Goal: Navigation & Orientation: Find specific page/section

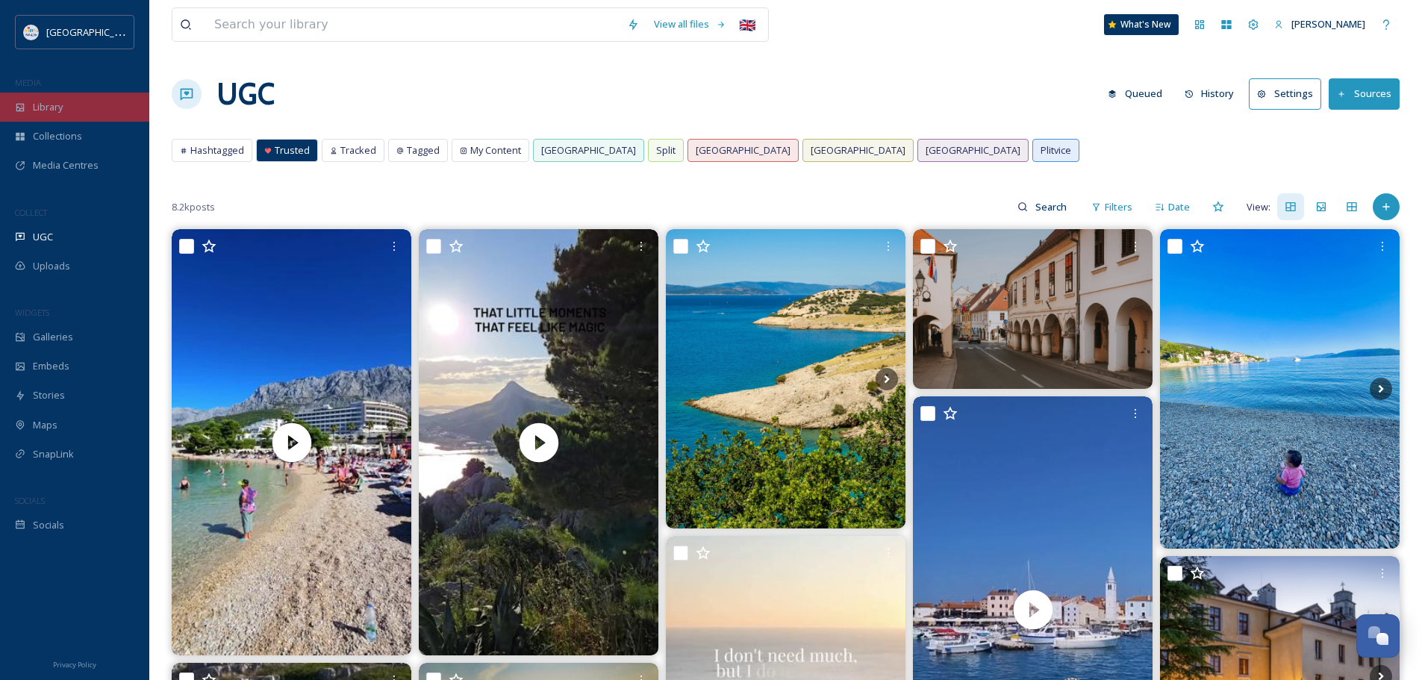
scroll to position [3240, 0]
click at [66, 111] on div "Library" at bounding box center [74, 107] width 149 height 29
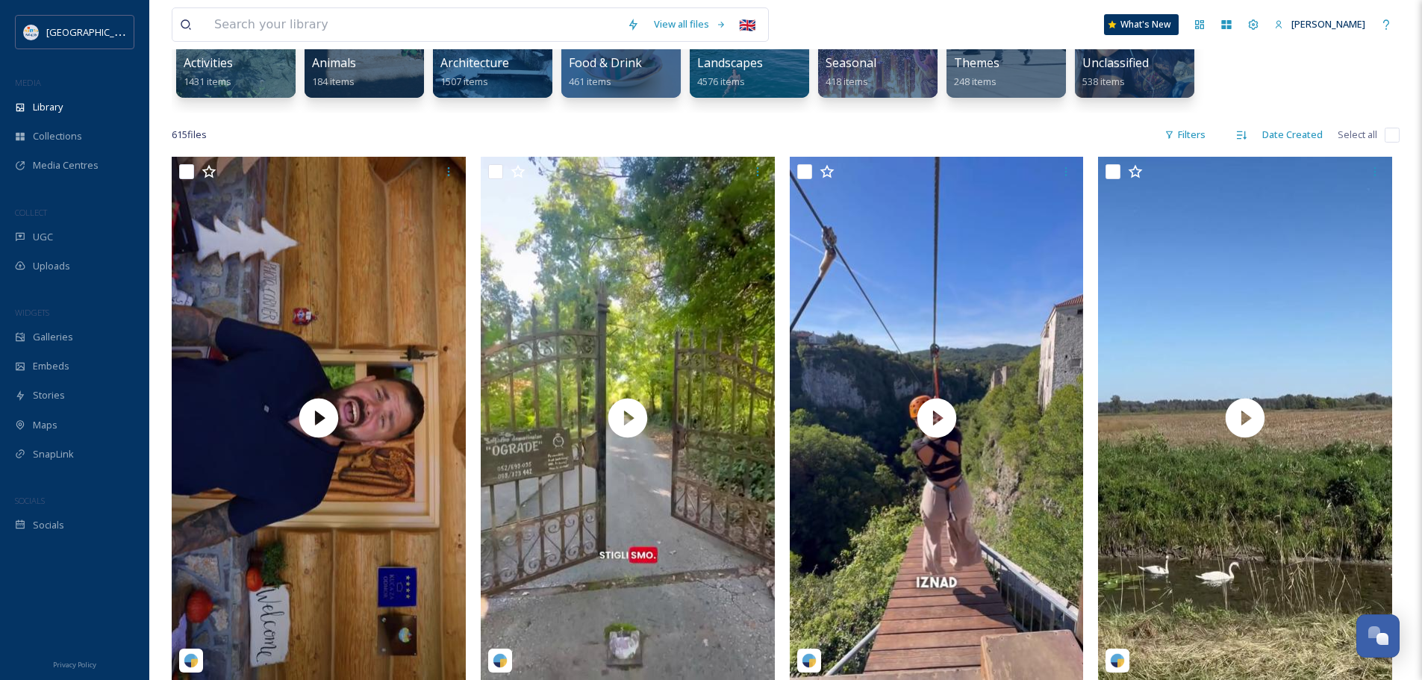
scroll to position [299, 0]
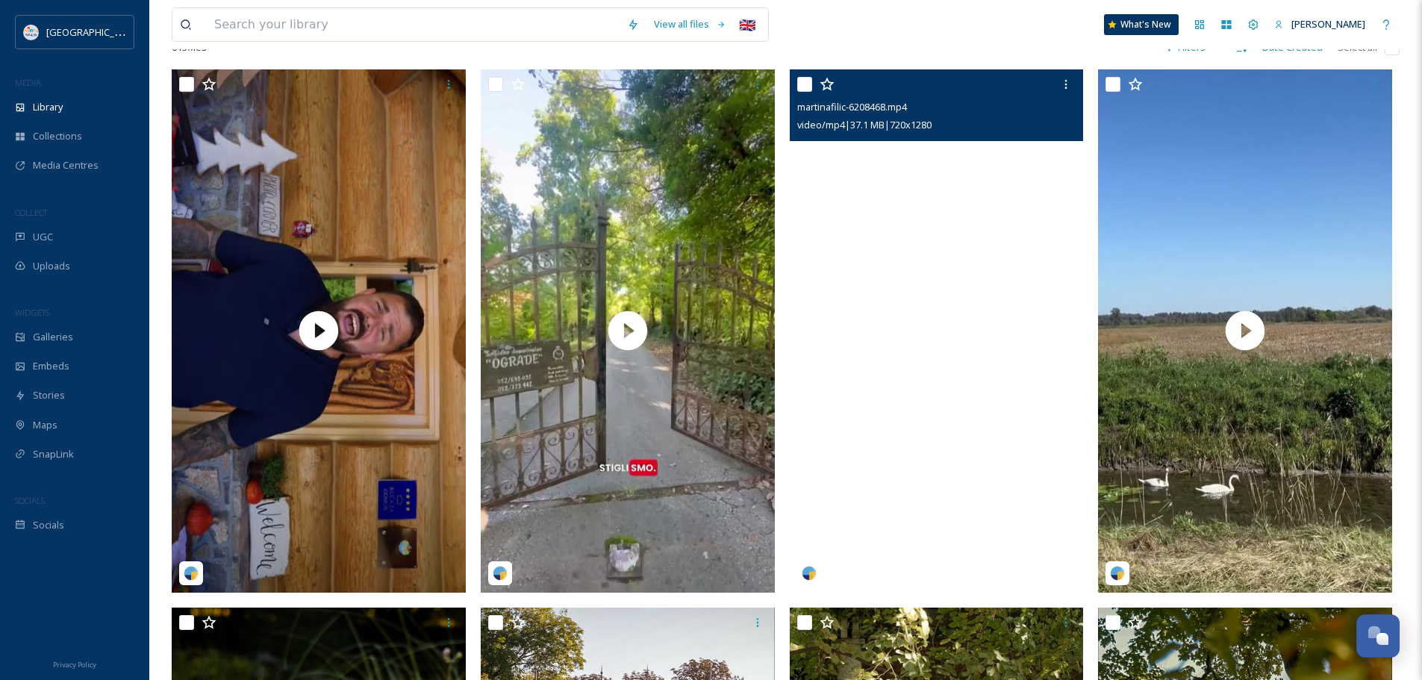
click at [79, 246] on div "UGC" at bounding box center [74, 237] width 149 height 29
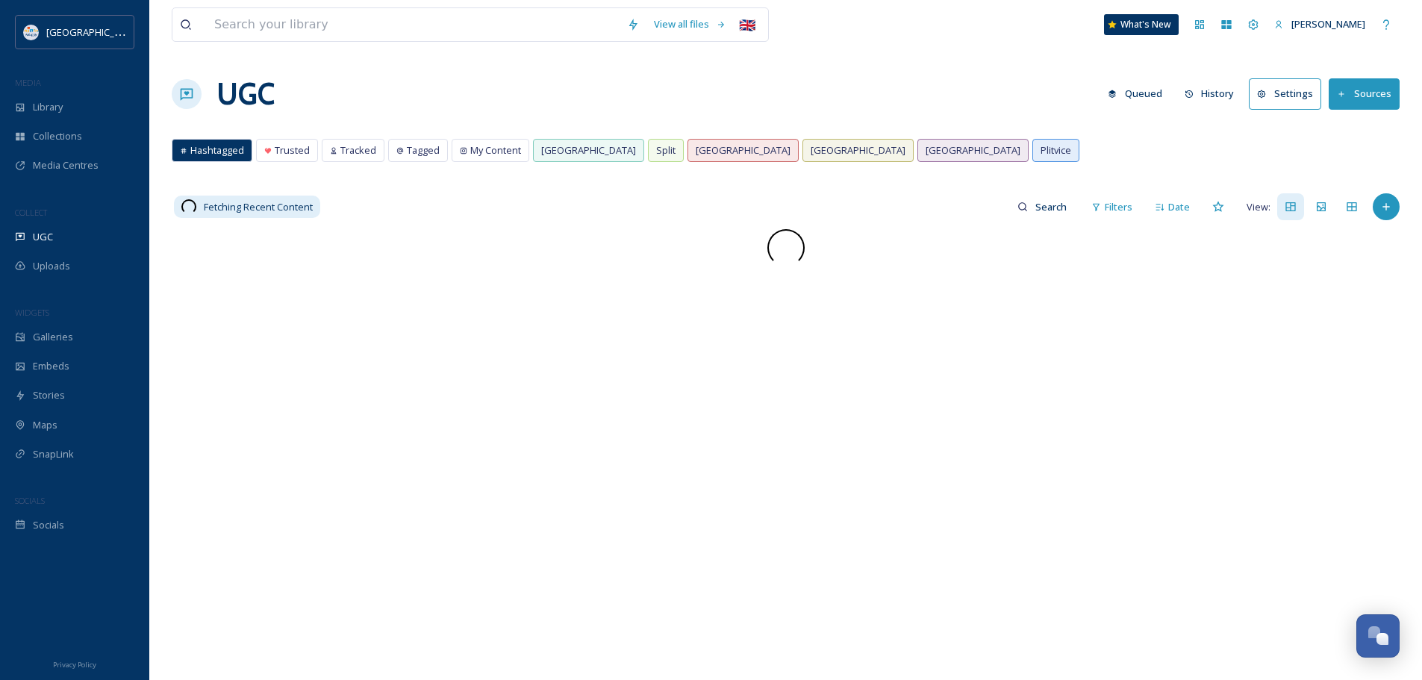
click at [162, 237] on div "View all files 🇬🇧 What's New Nera Tomljenovic UGC Queued History Settings Sourc…" at bounding box center [785, 454] width 1273 height 909
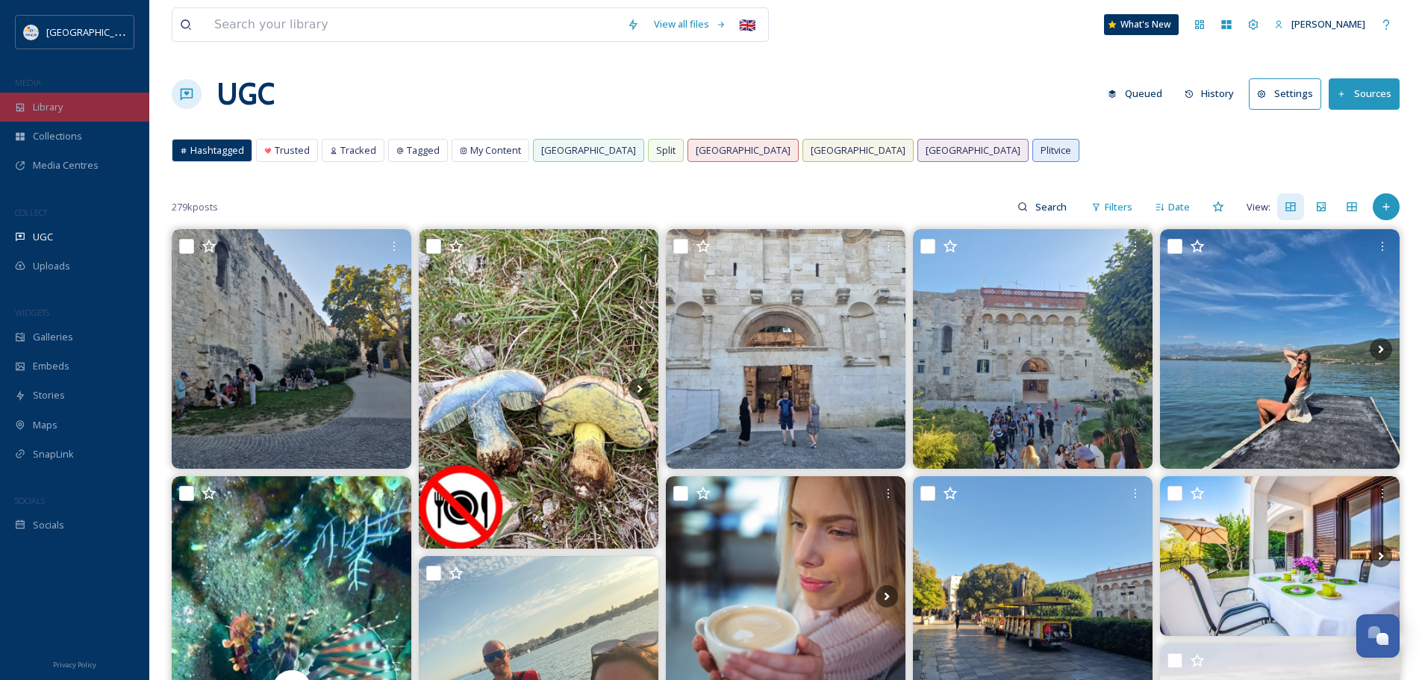
click at [66, 111] on div "Library" at bounding box center [74, 107] width 149 height 29
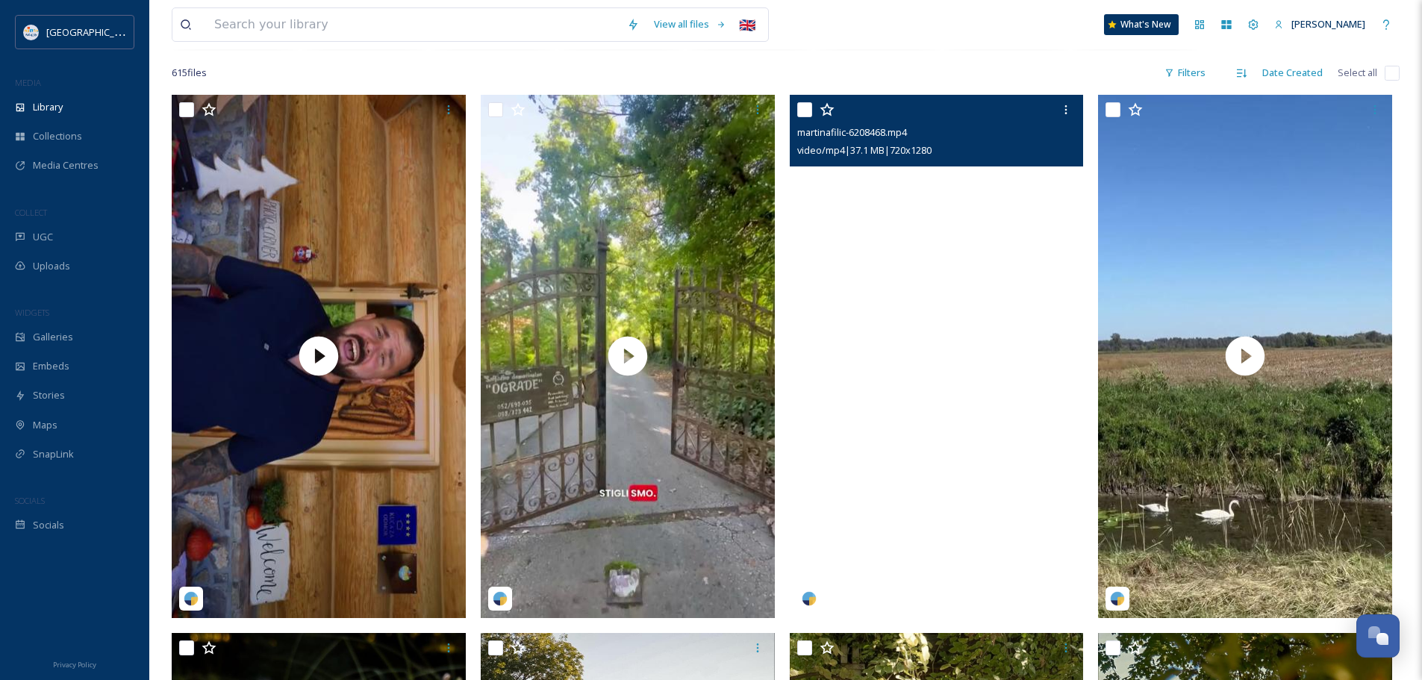
scroll to position [299, 0]
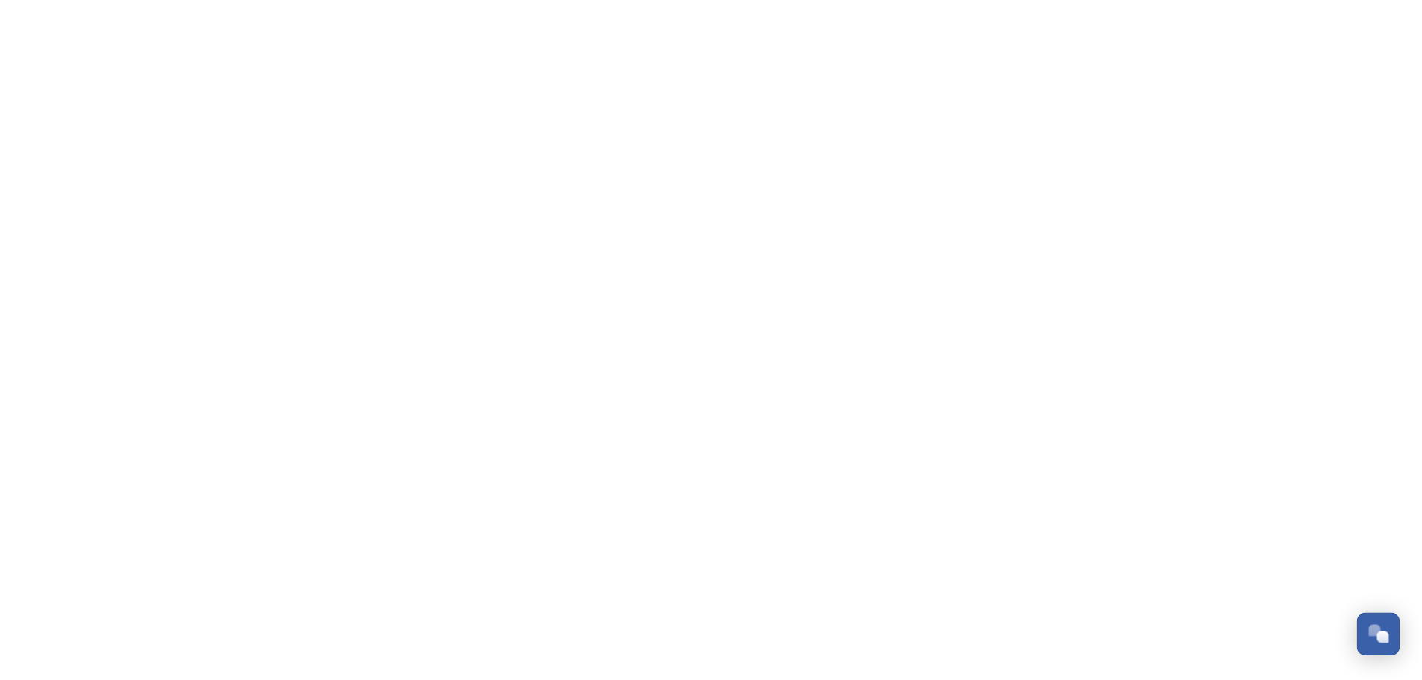
scroll to position [3240, 0]
